Goal: Task Accomplishment & Management: Use online tool/utility

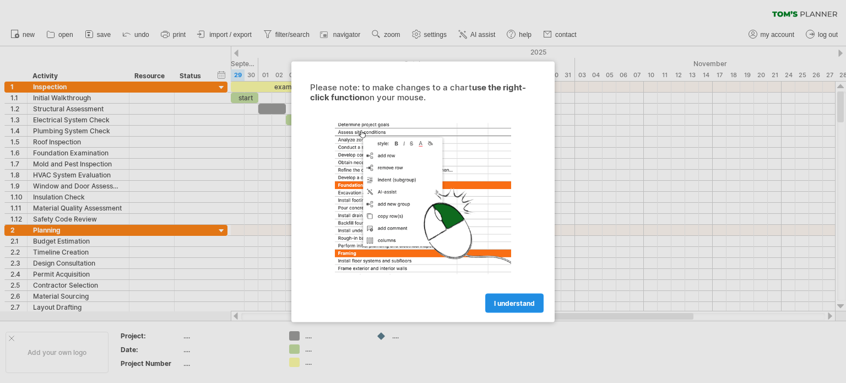
click at [503, 302] on span "I understand" at bounding box center [514, 303] width 41 height 8
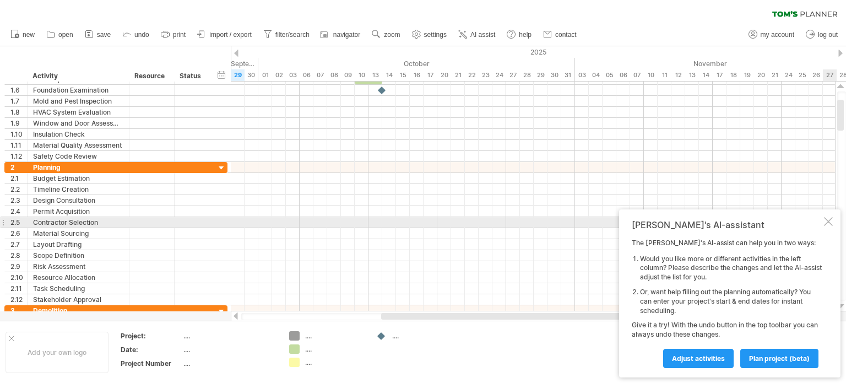
click at [829, 220] on div at bounding box center [828, 221] width 9 height 9
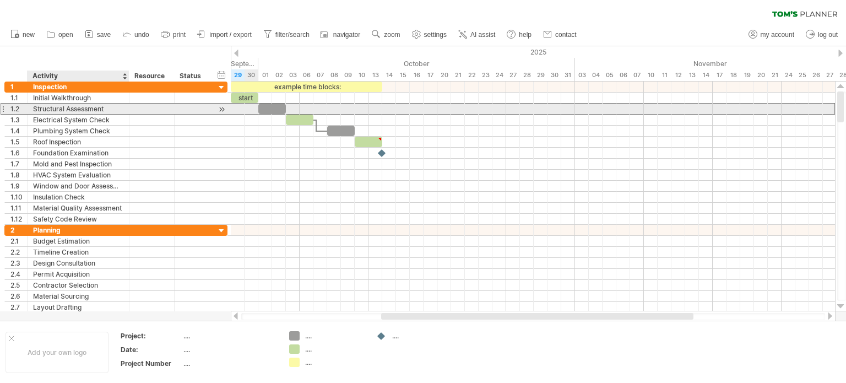
click at [77, 110] on div "Structural Assessment" at bounding box center [78, 109] width 90 height 10
click at [109, 110] on input "**********" at bounding box center [78, 109] width 90 height 10
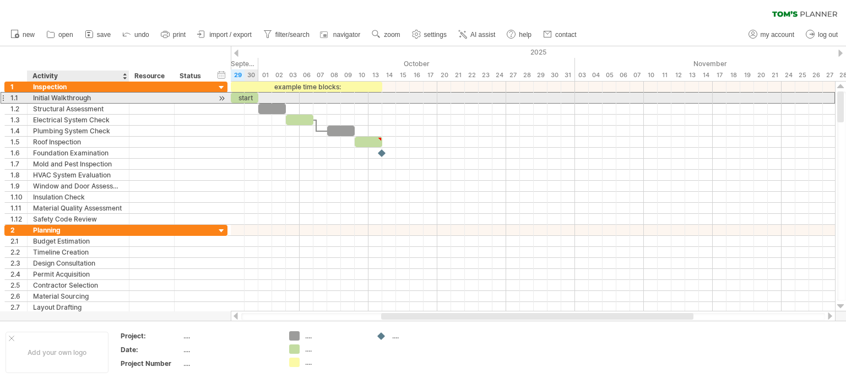
click at [118, 98] on div "Initial Walkthrough" at bounding box center [78, 98] width 90 height 10
type input "**********"
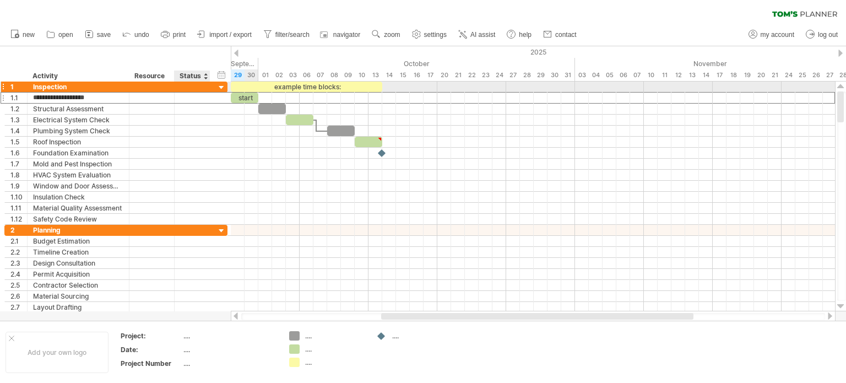
click at [220, 86] on div at bounding box center [221, 88] width 10 height 10
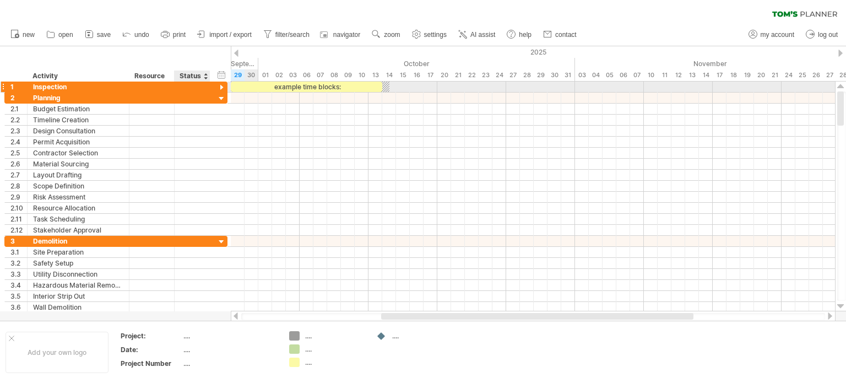
click at [223, 88] on div at bounding box center [221, 88] width 10 height 10
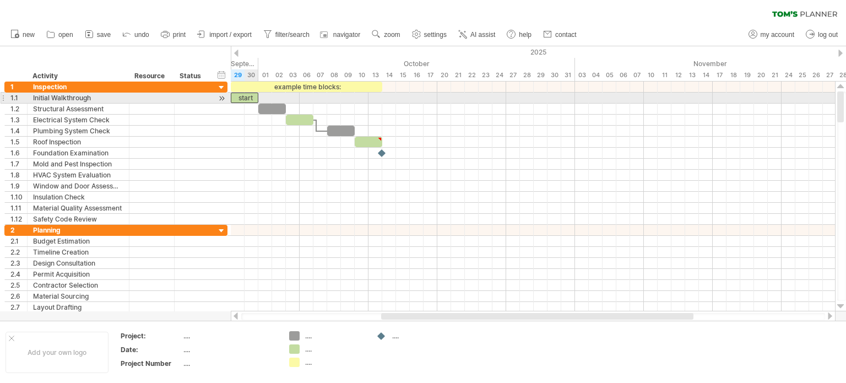
click at [253, 100] on div "start" at bounding box center [245, 98] width 28 height 10
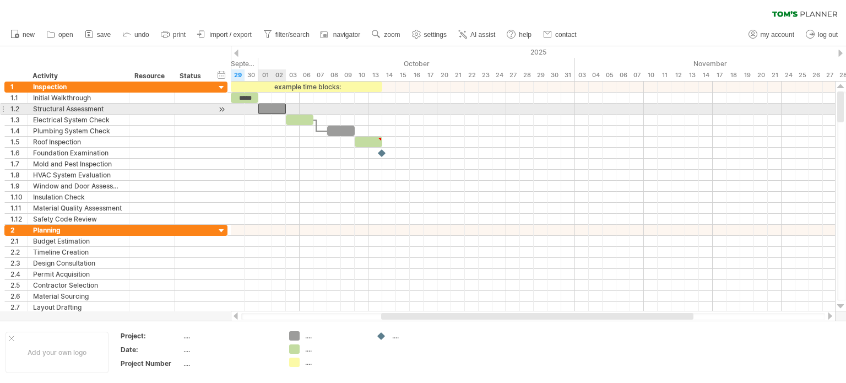
click at [273, 113] on div at bounding box center [272, 109] width 28 height 10
drag, startPoint x: 285, startPoint y: 107, endPoint x: 288, endPoint y: 112, distance: 6.0
click at [288, 112] on div "example time blocks: ***** [DATE] - 2.0 days [DATE]" at bounding box center [533, 197] width 604 height 230
click at [264, 104] on div at bounding box center [272, 109] width 28 height 10
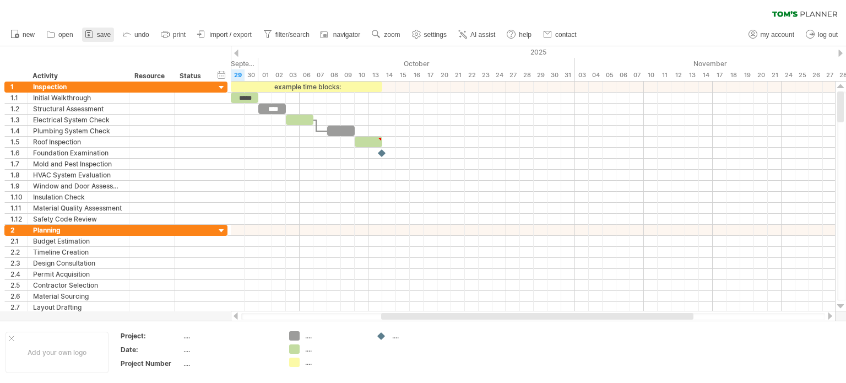
click at [102, 29] on link "save" at bounding box center [98, 35] width 32 height 14
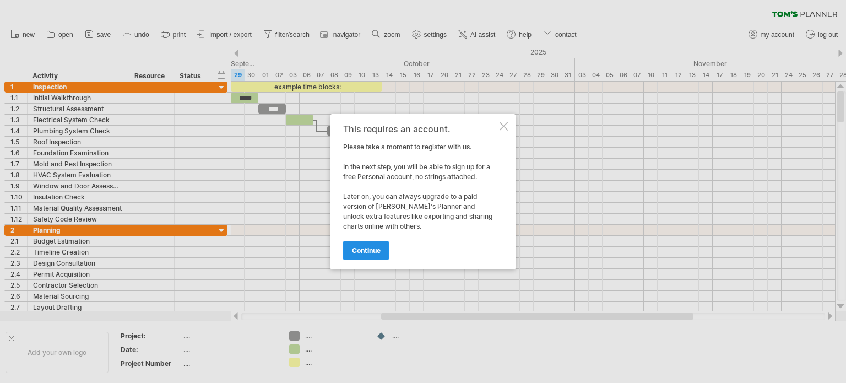
click at [364, 246] on span "continue" at bounding box center [366, 250] width 29 height 8
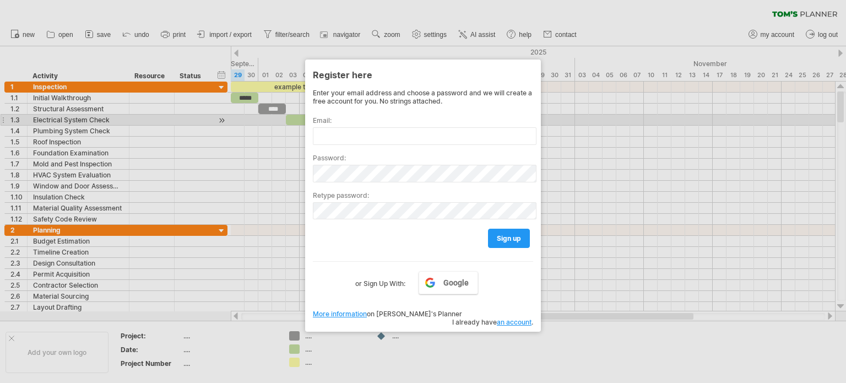
click at [602, 122] on div at bounding box center [423, 191] width 846 height 383
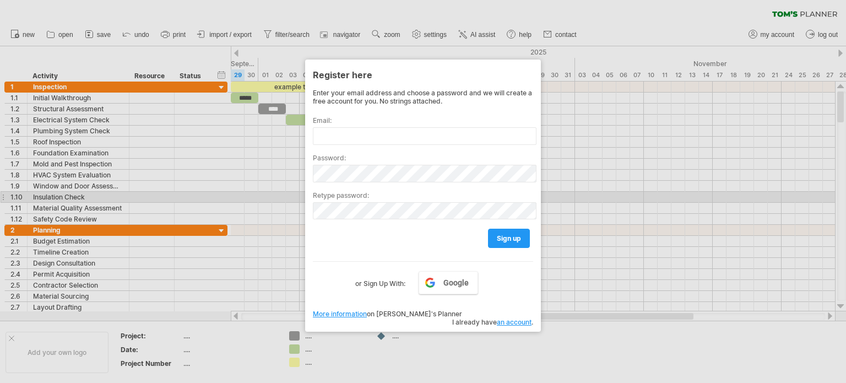
click at [267, 198] on div at bounding box center [423, 191] width 846 height 383
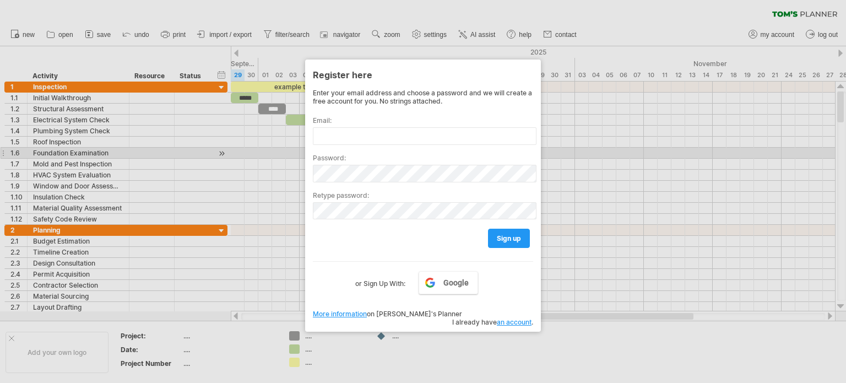
click at [219, 158] on div at bounding box center [423, 191] width 846 height 383
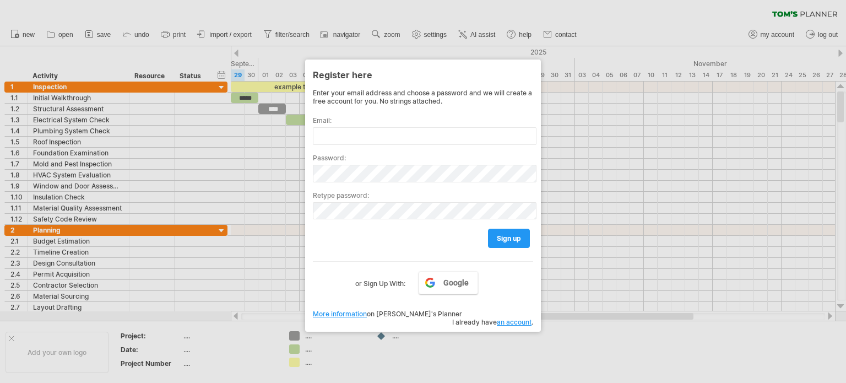
click at [235, 19] on div at bounding box center [423, 191] width 846 height 383
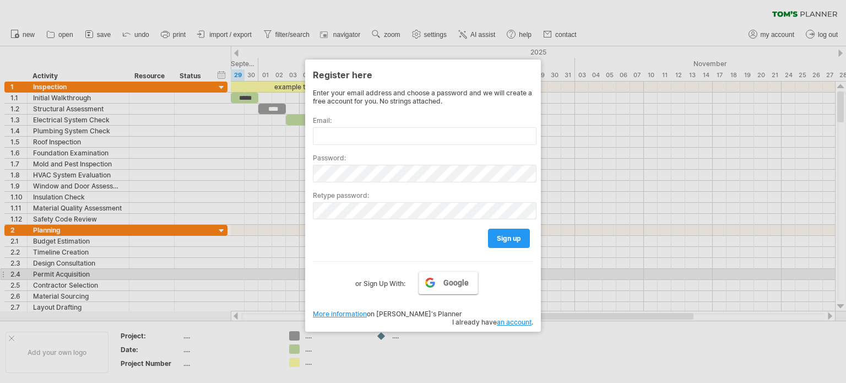
click at [463, 279] on span "Google" at bounding box center [455, 282] width 25 height 9
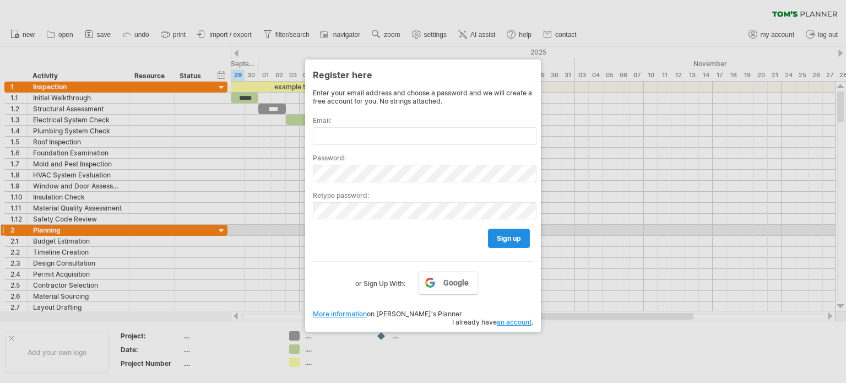
click at [511, 234] on span "sign up" at bounding box center [509, 238] width 24 height 8
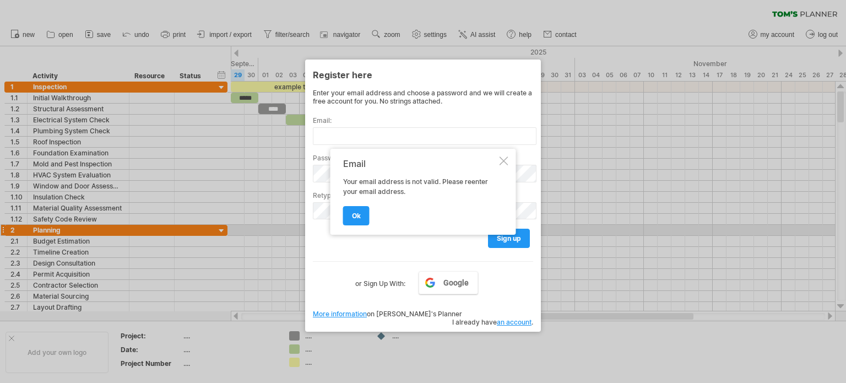
click at [508, 161] on div at bounding box center [504, 160] width 9 height 9
